Goal: Check status: Check status

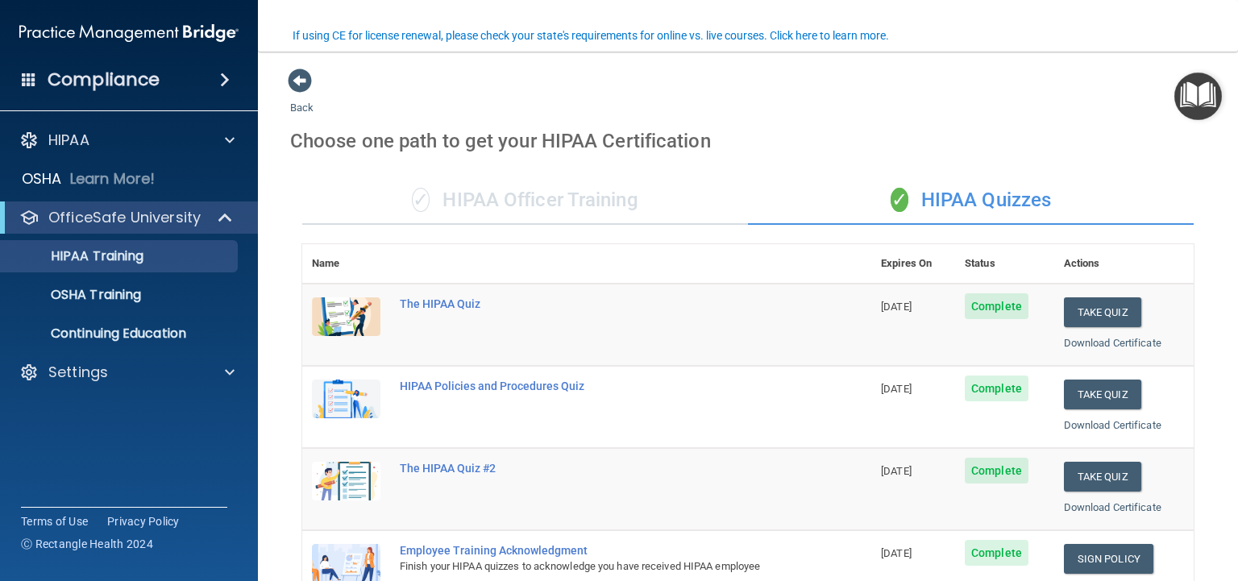
scroll to position [128, 0]
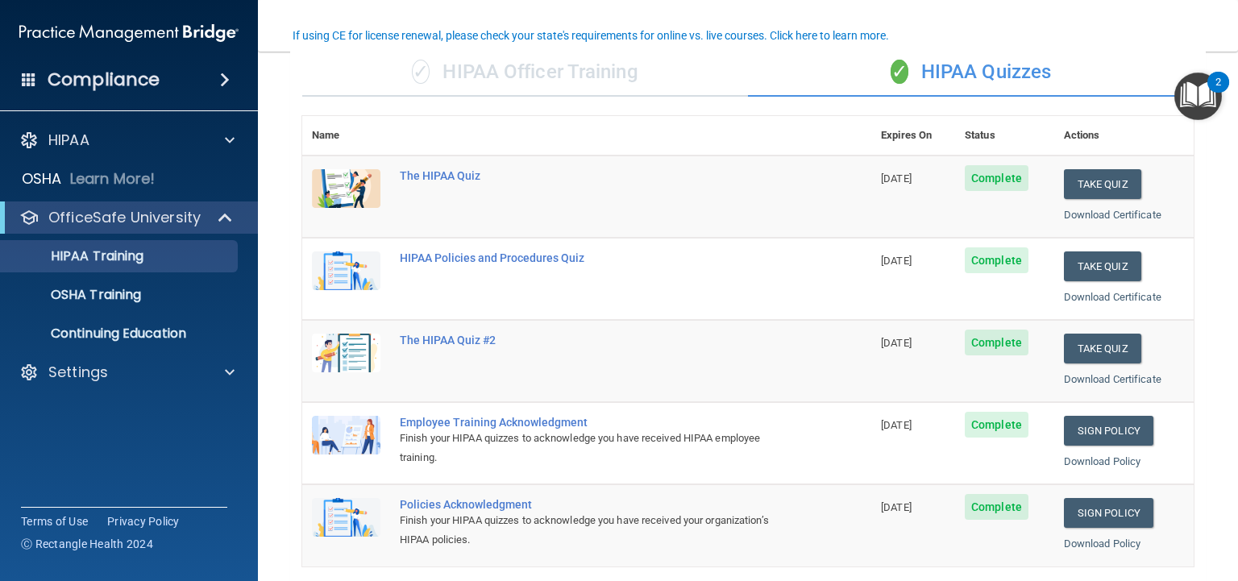
click at [121, 77] on h4 "Compliance" at bounding box center [104, 79] width 112 height 23
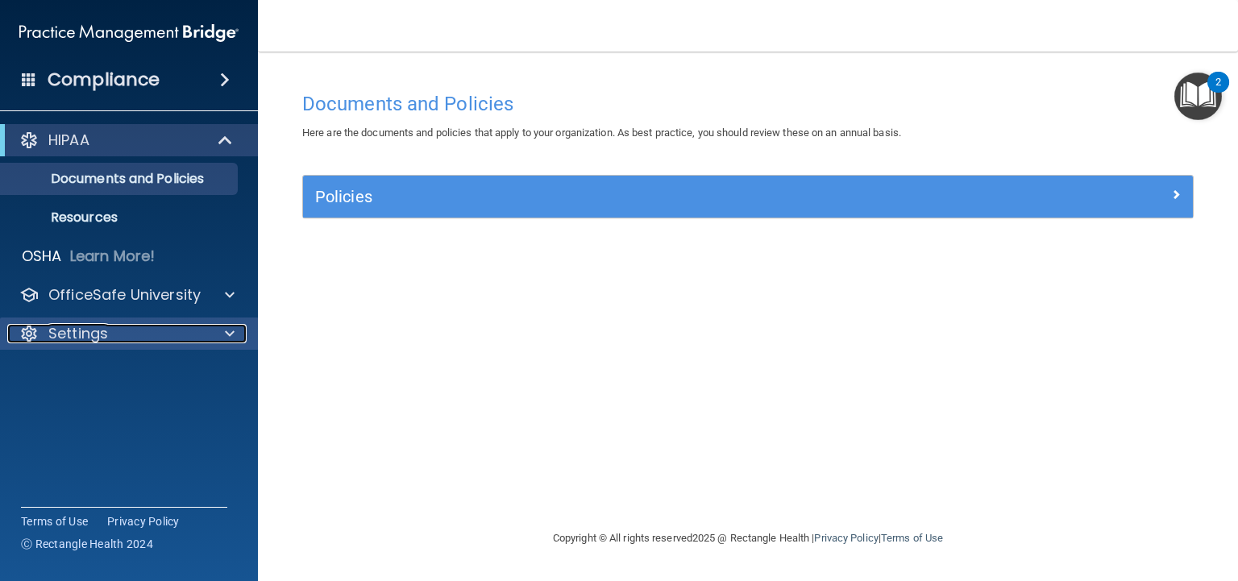
click at [87, 333] on p "Settings" at bounding box center [78, 333] width 60 height 19
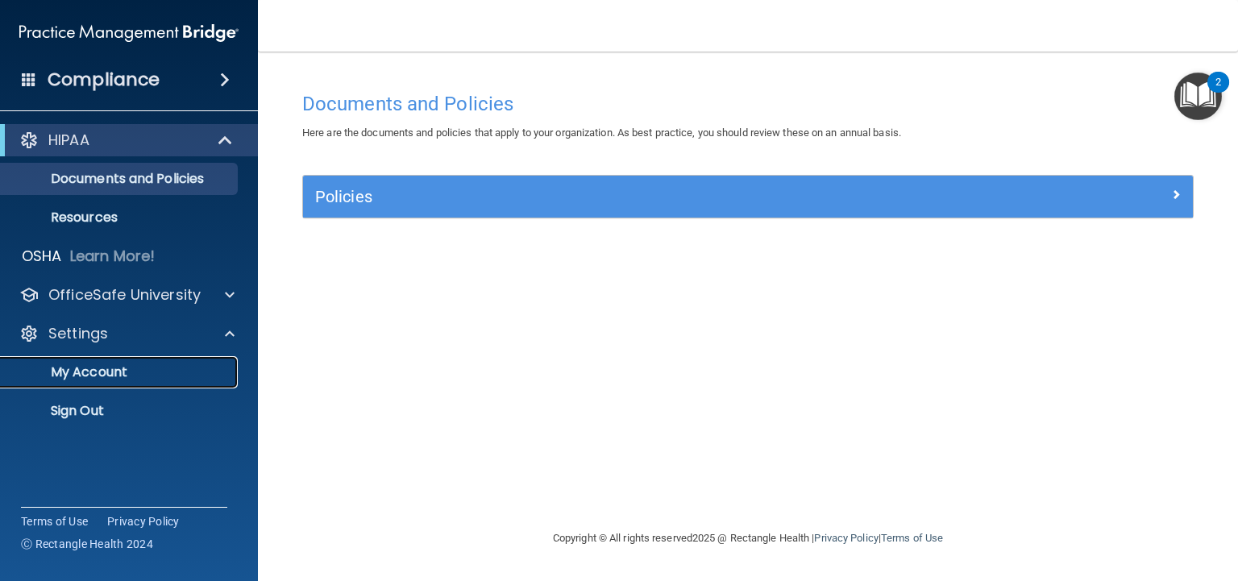
click at [84, 370] on p "My Account" at bounding box center [120, 372] width 220 height 16
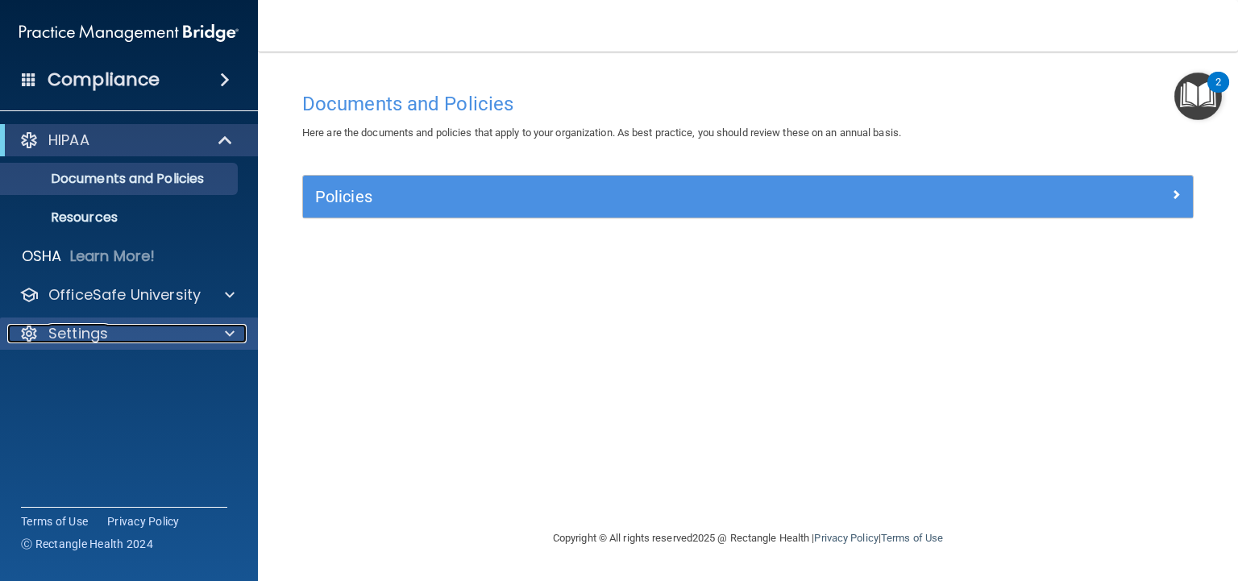
click at [147, 330] on div "Settings" at bounding box center [107, 333] width 200 height 19
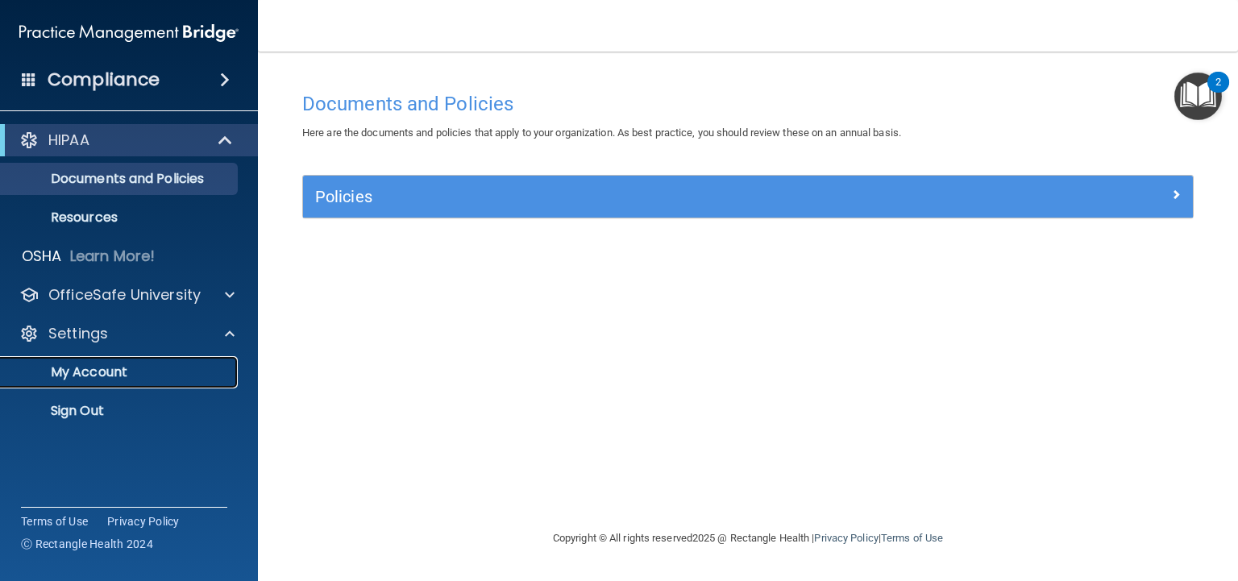
click at [104, 373] on p "My Account" at bounding box center [120, 372] width 220 height 16
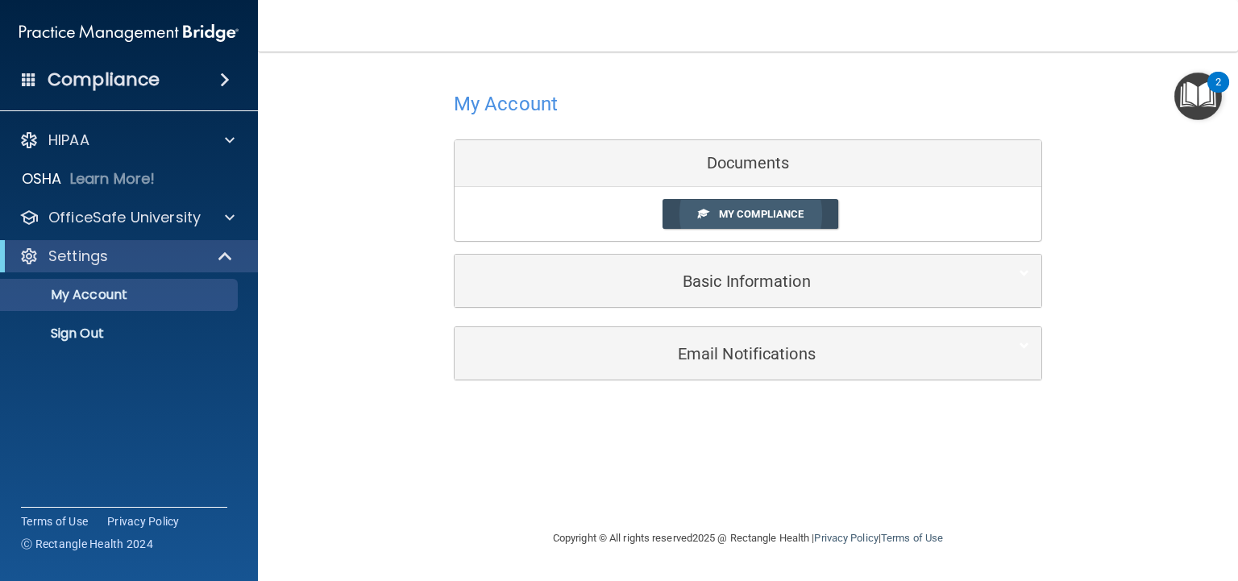
click at [737, 205] on link "My Compliance" at bounding box center [750, 214] width 176 height 30
